Goal: Task Accomplishment & Management: Complete application form

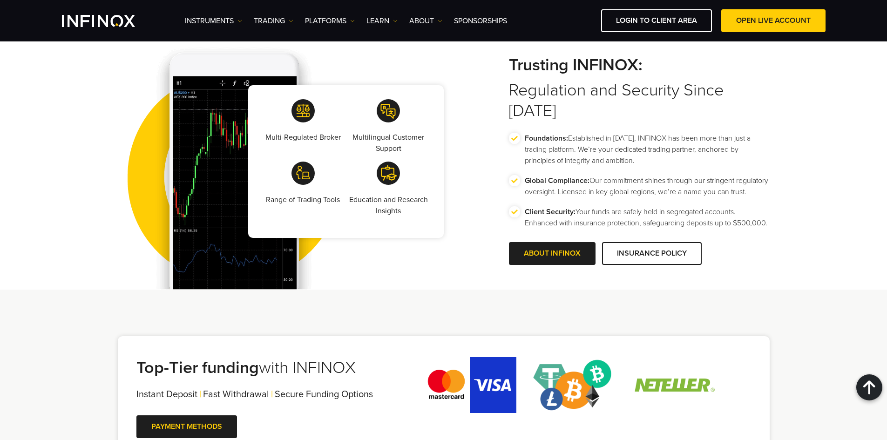
scroll to position [1548, 0]
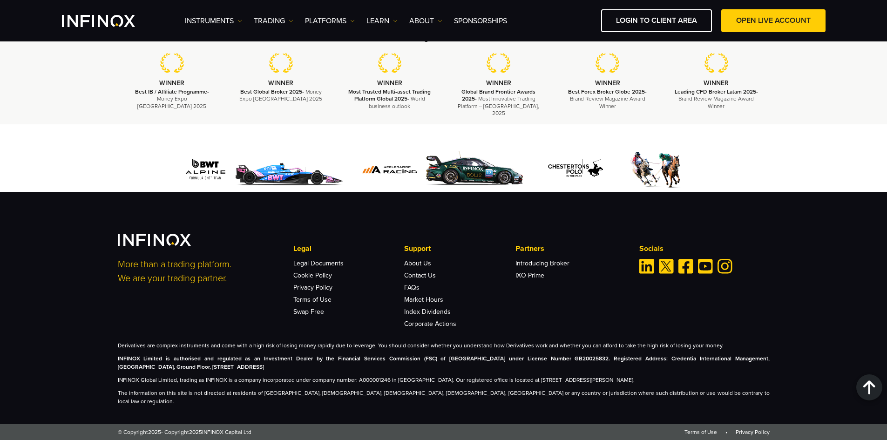
scroll to position [2760, 0]
